Goal: Find specific page/section: Find specific page/section

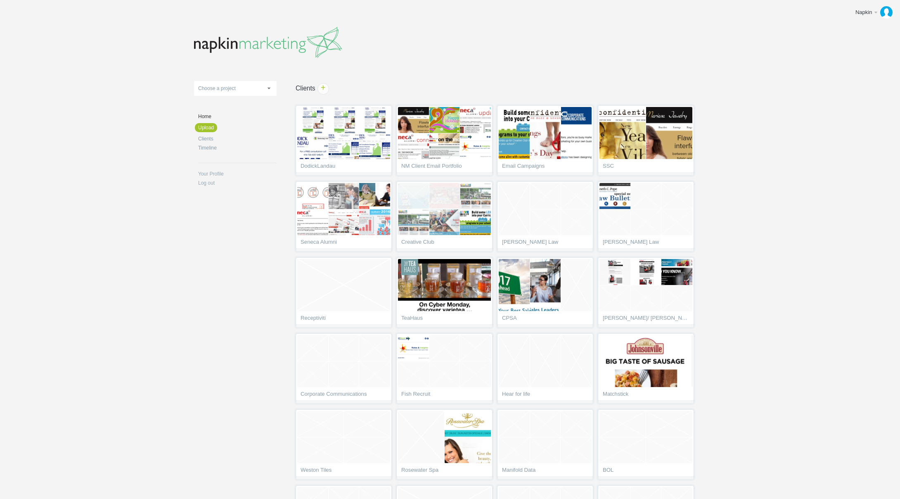
click at [752, 58] on body "Napkin Edit profile Log out Upload 11-1 & 11-2 2016 eNews Redesign 2021 Templat…" at bounding box center [450, 249] width 900 height 499
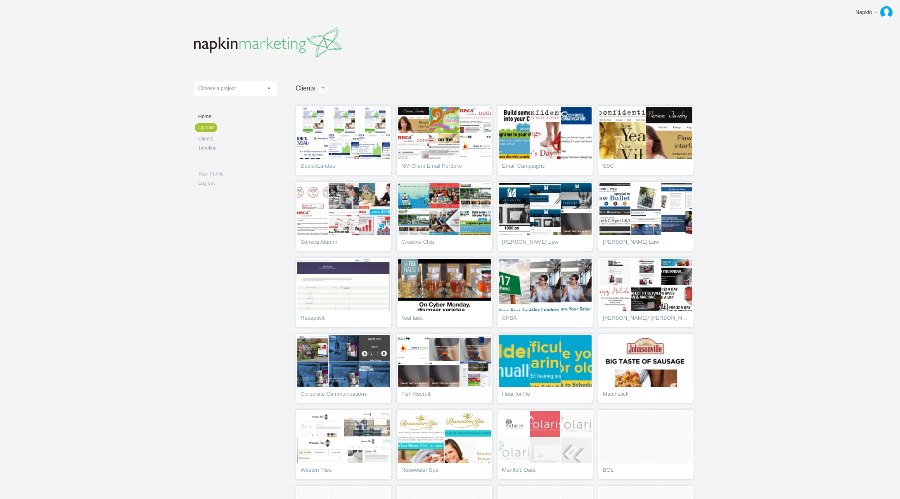
scroll to position [2348, 0]
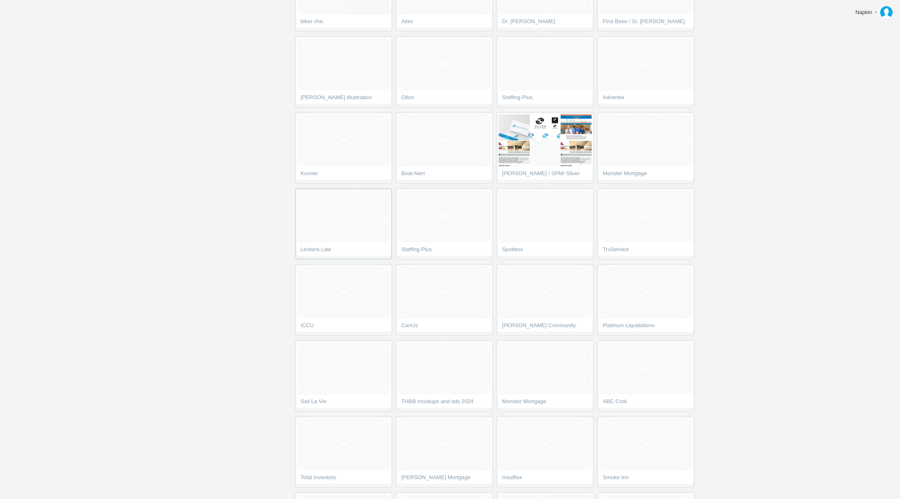
click at [328, 245] on link "Leckers Law" at bounding box center [344, 224] width 96 height 70
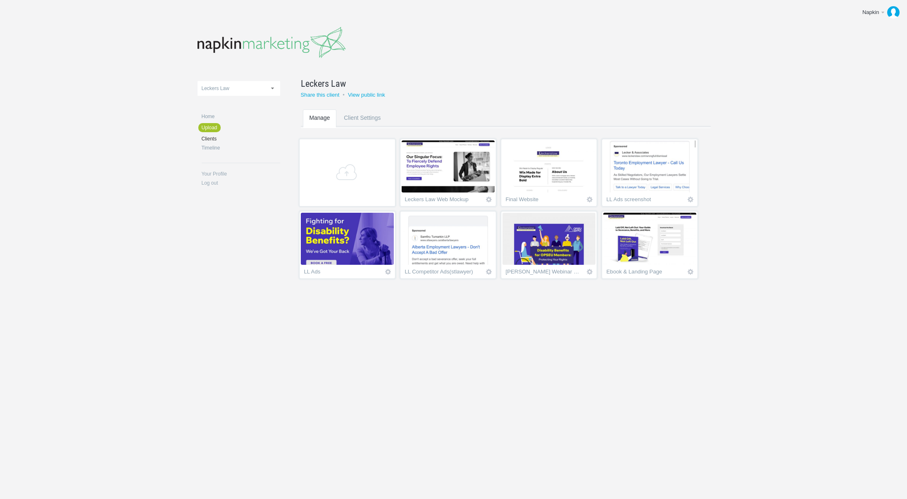
click at [366, 251] on img at bounding box center [347, 239] width 93 height 52
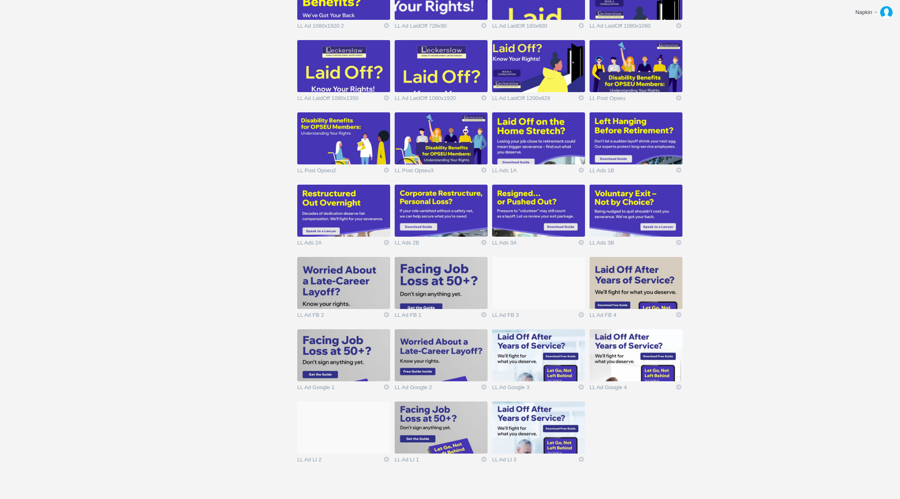
scroll to position [548, 0]
